Goal: Find specific page/section: Find specific page/section

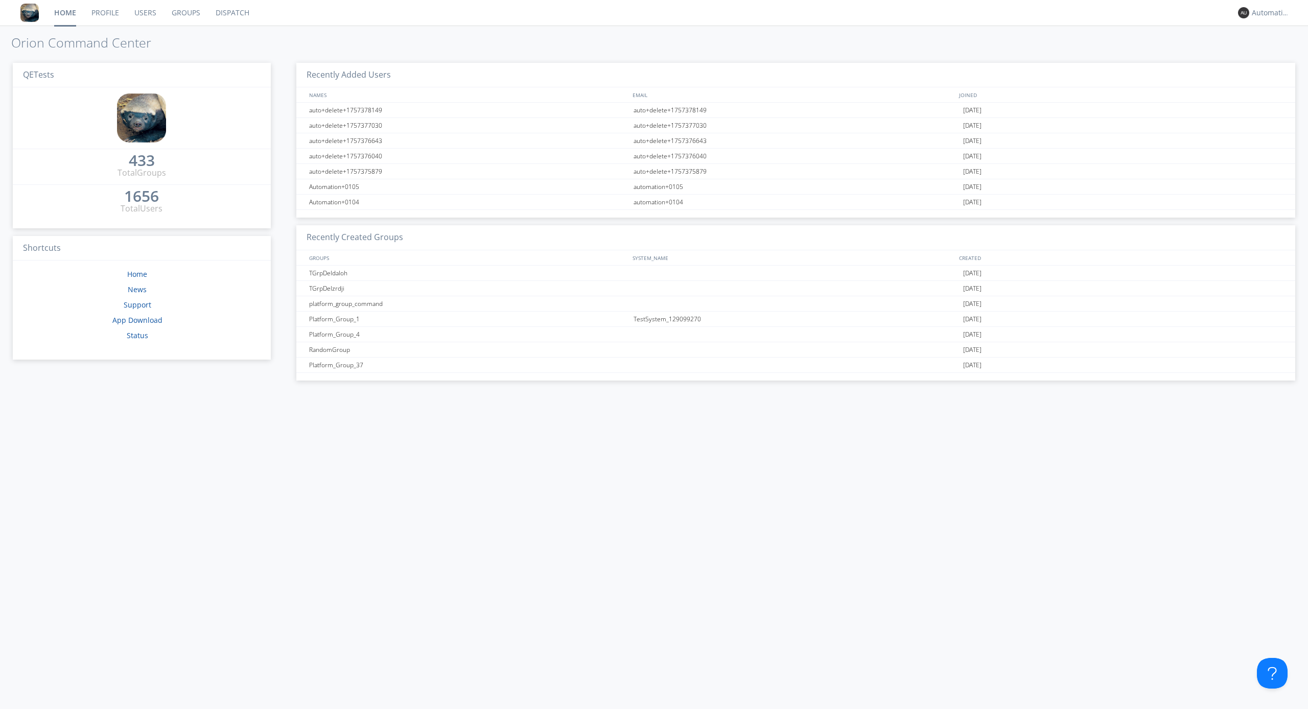
click at [231, 13] on link "Dispatch" at bounding box center [232, 13] width 49 height 26
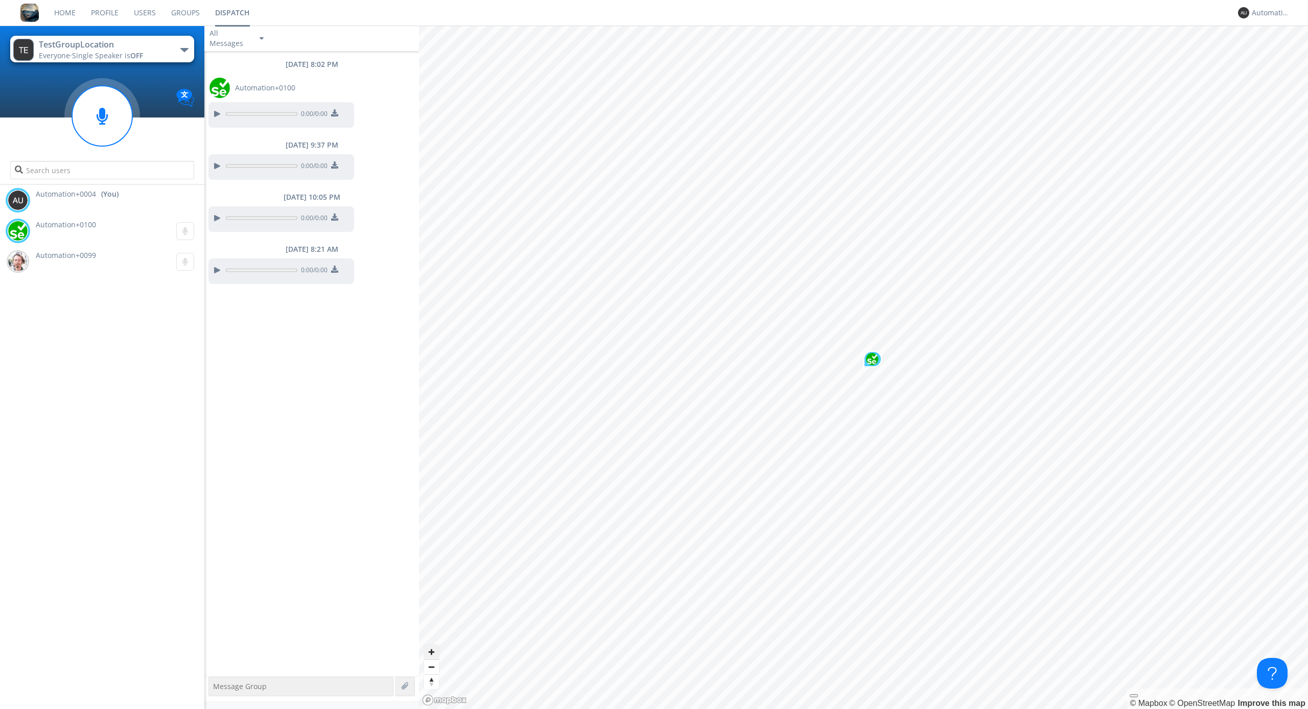
click at [431, 652] on span "Zoom in" at bounding box center [431, 652] width 15 height 15
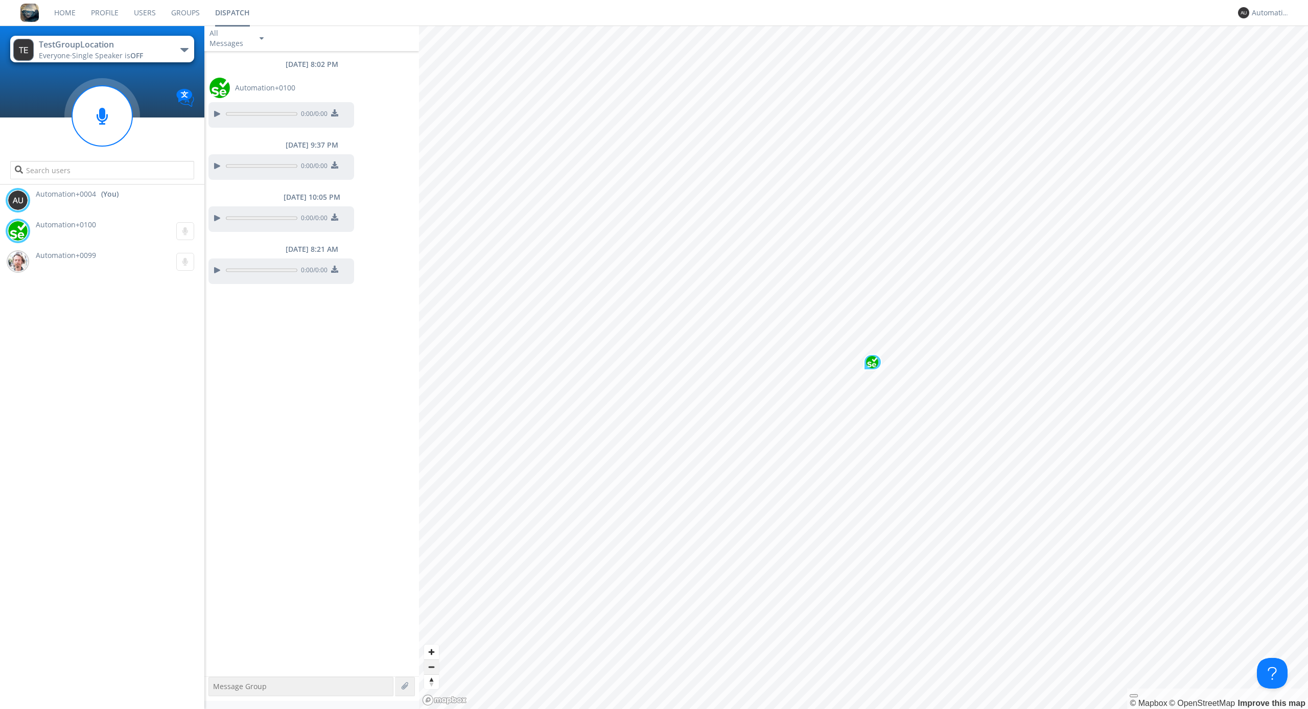
click at [431, 667] on span "Zoom out" at bounding box center [431, 667] width 15 height 14
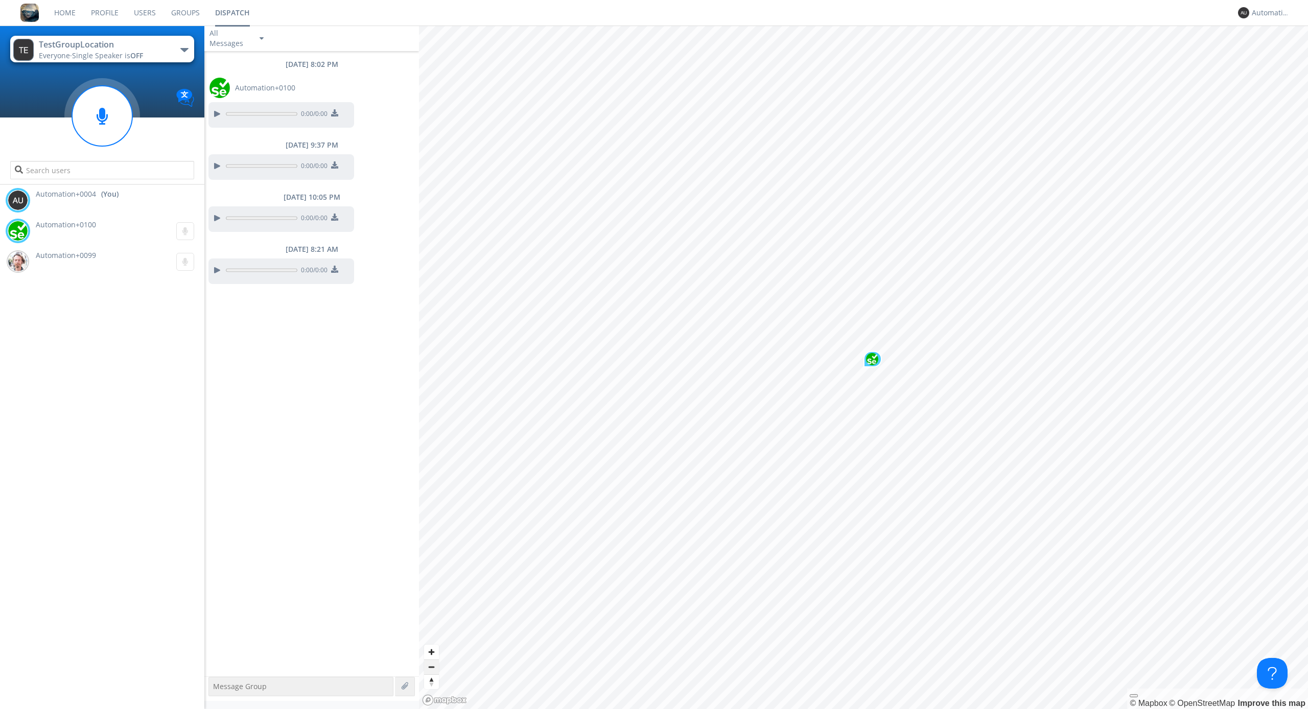
click at [431, 667] on span "Zoom out" at bounding box center [431, 667] width 15 height 14
